Goal: Check status: Check status

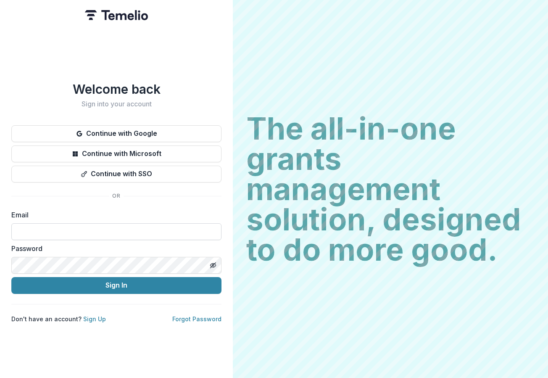
click at [85, 224] on input at bounding box center [116, 231] width 210 height 17
type input "**********"
click at [11, 277] on button "Sign In" at bounding box center [116, 285] width 210 height 17
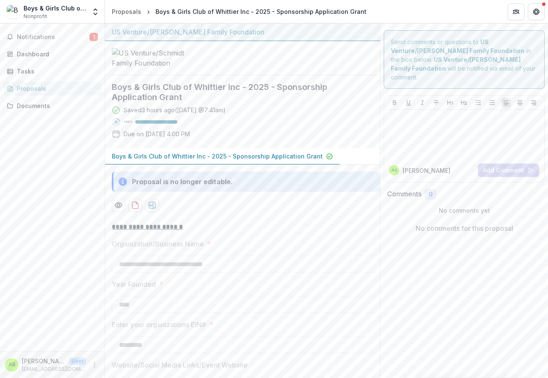
click at [77, 171] on div "Notifications 1 Dashboard Tasks Proposals Documents" at bounding box center [52, 187] width 105 height 327
click at [41, 36] on span "Notifications" at bounding box center [53, 37] width 73 height 7
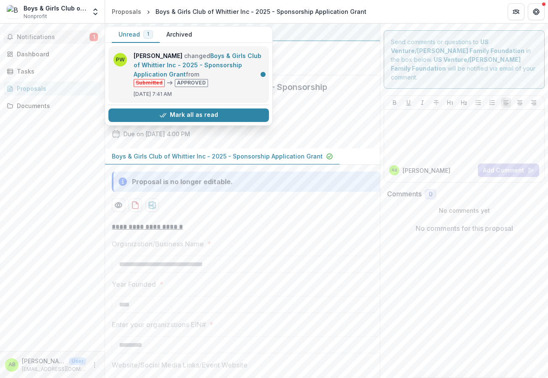
click at [237, 78] on link "Boys & Girls Club of Whittier Inc - 2025 - Sponsorship Application Grant" at bounding box center [198, 65] width 128 height 26
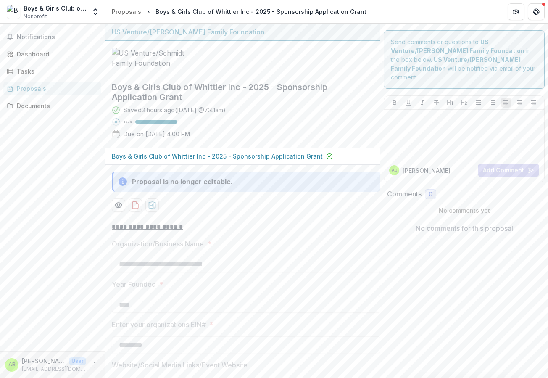
click at [54, 27] on div "Notifications Dashboard Tasks Proposals Documents" at bounding box center [52, 187] width 105 height 327
click at [55, 34] on span "Notifications" at bounding box center [57, 37] width 81 height 7
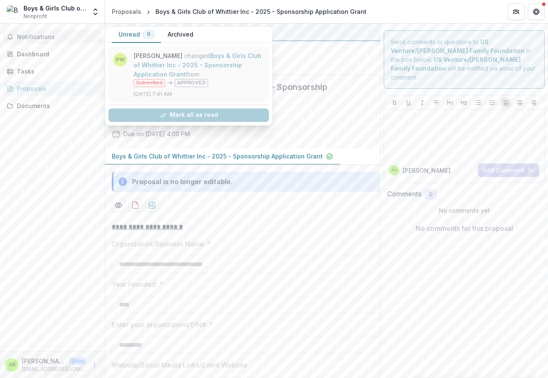
click at [227, 76] on link "Boys & Girls Club of Whittier Inc - 2025 - Sponsorship Application Grant" at bounding box center [198, 65] width 128 height 26
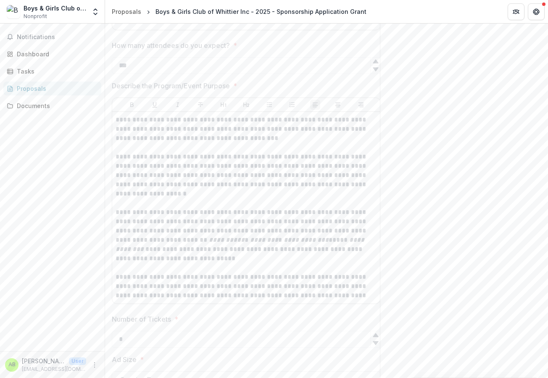
scroll to position [1527, 0]
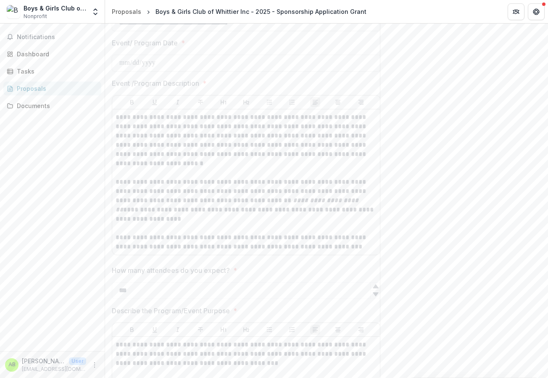
click at [87, 149] on div "Notifications Dashboard Tasks Proposals Documents" at bounding box center [52, 187] width 105 height 327
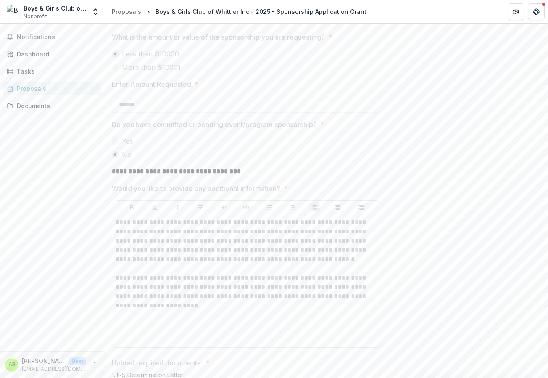
scroll to position [2841, 0]
